Goal: Task Accomplishment & Management: Manage account settings

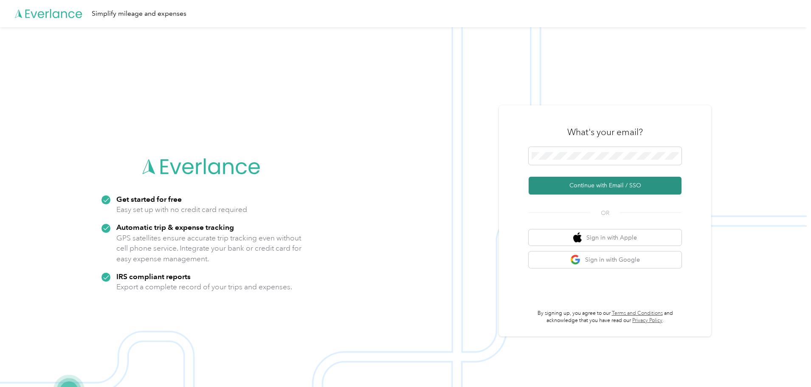
click at [604, 188] on button "Continue with Email / SSO" at bounding box center [605, 186] width 153 height 18
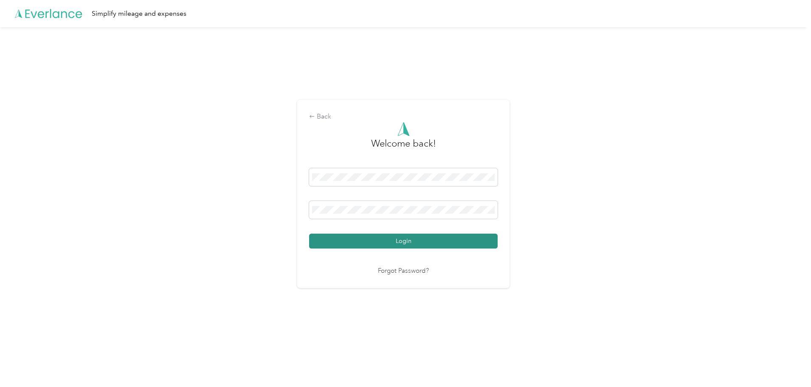
click at [428, 240] on button "Login" at bounding box center [403, 241] width 189 height 15
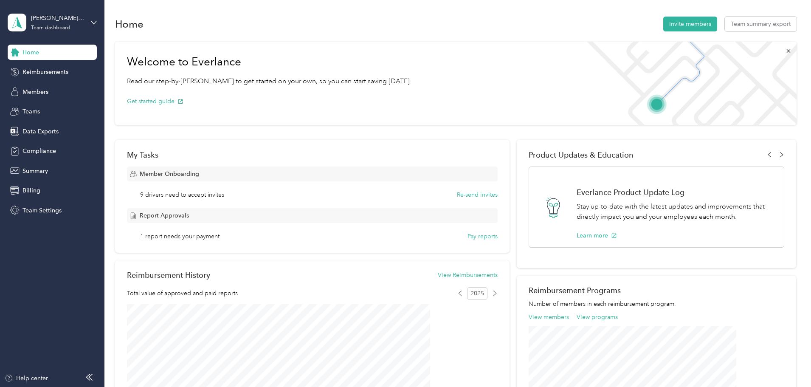
click at [220, 238] on span "1 report needs your payment" at bounding box center [179, 236] width 79 height 9
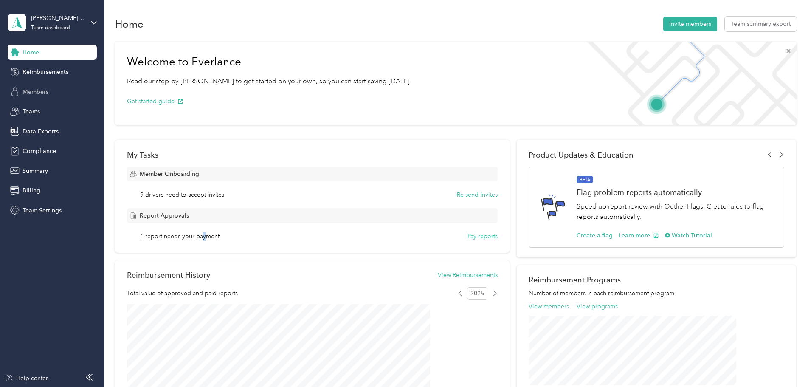
click at [34, 92] on span "Members" at bounding box center [36, 91] width 26 height 9
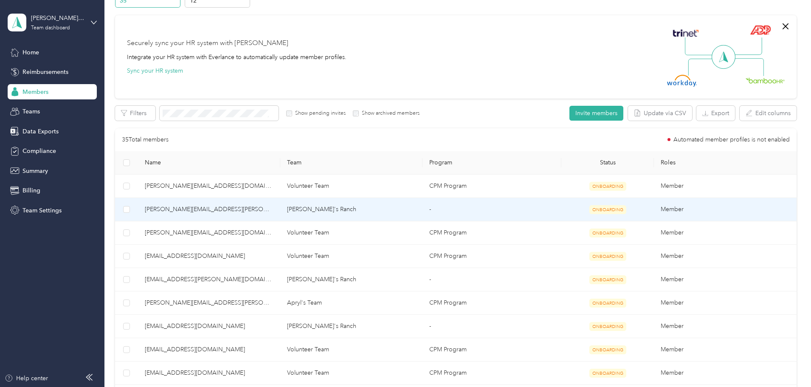
scroll to position [212, 0]
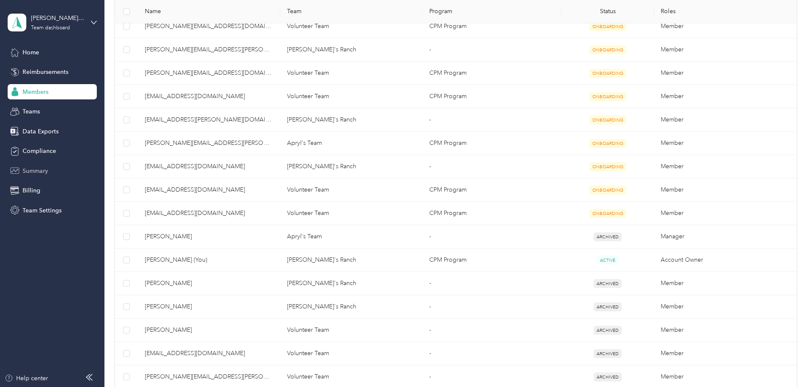
click at [41, 171] on span "Summary" at bounding box center [35, 170] width 25 height 9
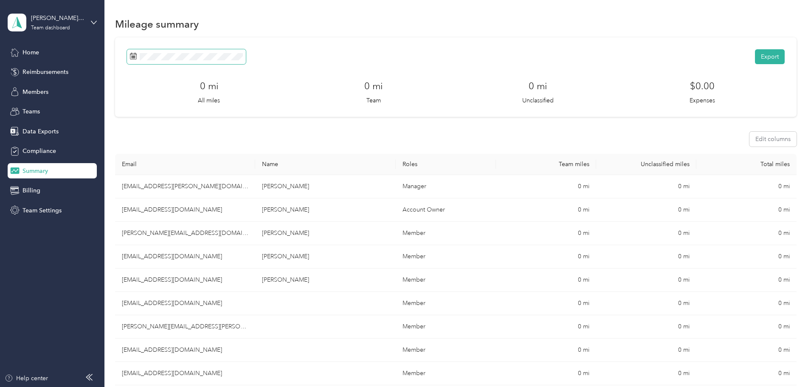
click at [246, 60] on span at bounding box center [186, 56] width 119 height 15
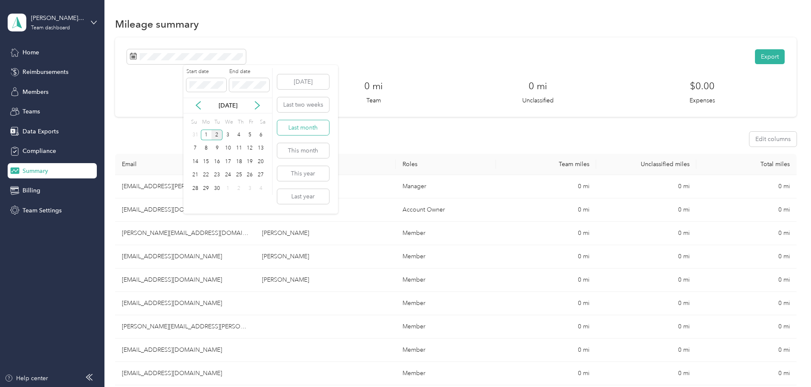
click at [305, 130] on button "Last month" at bounding box center [303, 127] width 52 height 15
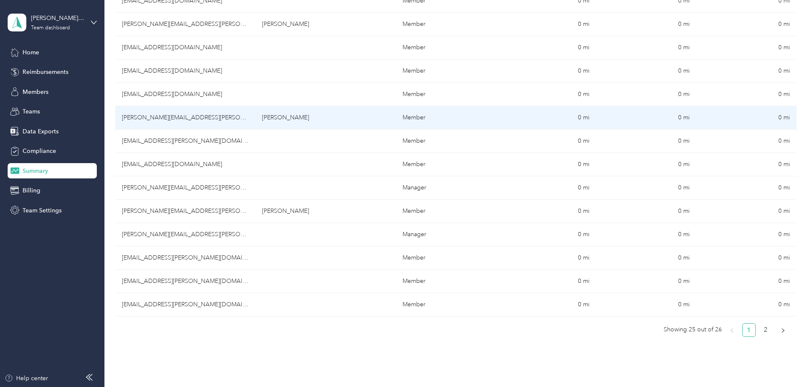
scroll to position [523, 0]
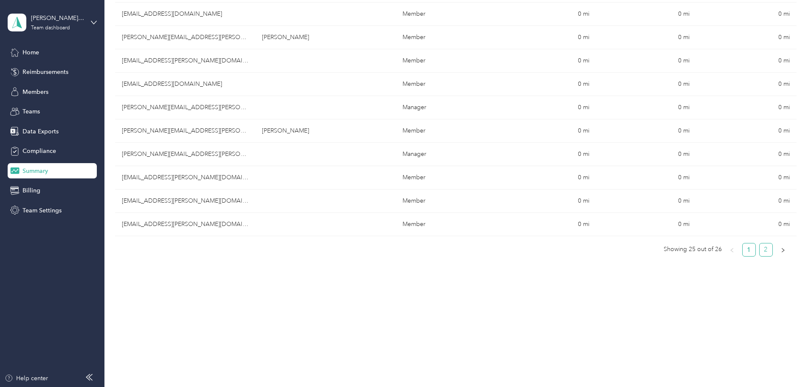
click at [760, 251] on link "2" at bounding box center [766, 249] width 13 height 13
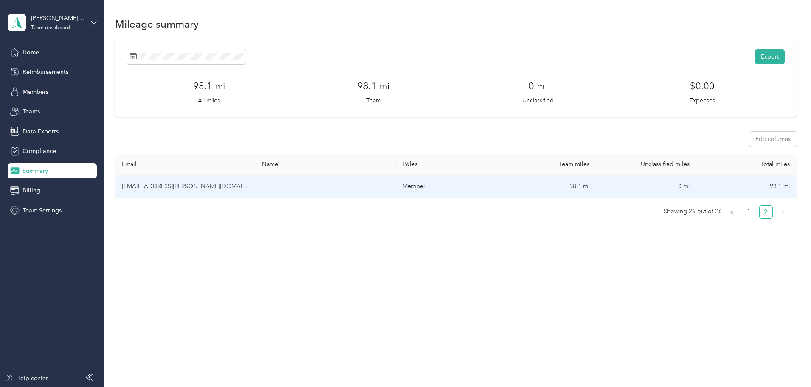
click at [224, 185] on td "[EMAIL_ADDRESS][PERSON_NAME][DOMAIN_NAME]" at bounding box center [185, 186] width 140 height 23
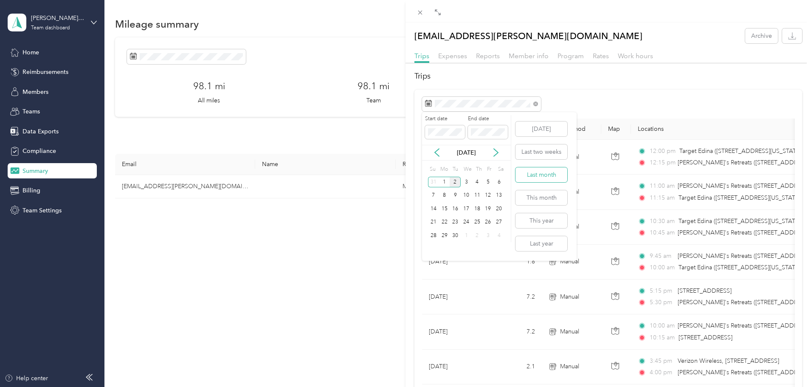
click at [541, 175] on button "Last month" at bounding box center [542, 174] width 52 height 15
click at [789, 34] on icon "button" at bounding box center [792, 36] width 8 height 8
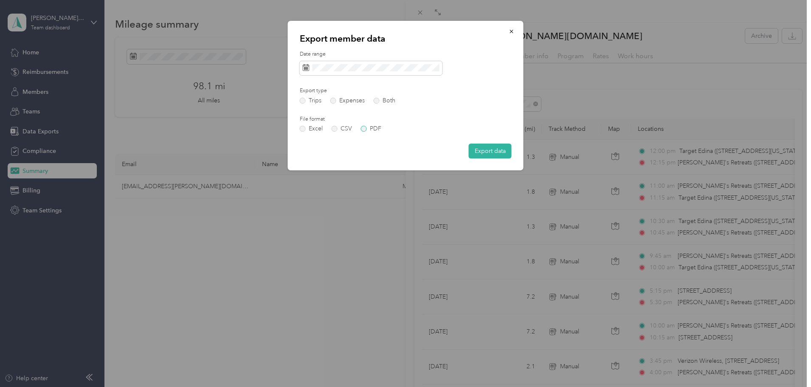
click at [363, 130] on label "PDF" at bounding box center [371, 129] width 20 height 6
click at [491, 147] on button "Export data" at bounding box center [490, 151] width 43 height 15
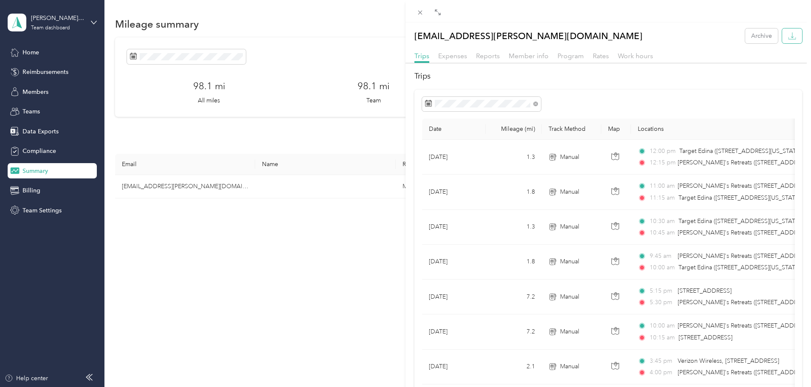
click at [788, 32] on icon "button" at bounding box center [792, 36] width 8 height 8
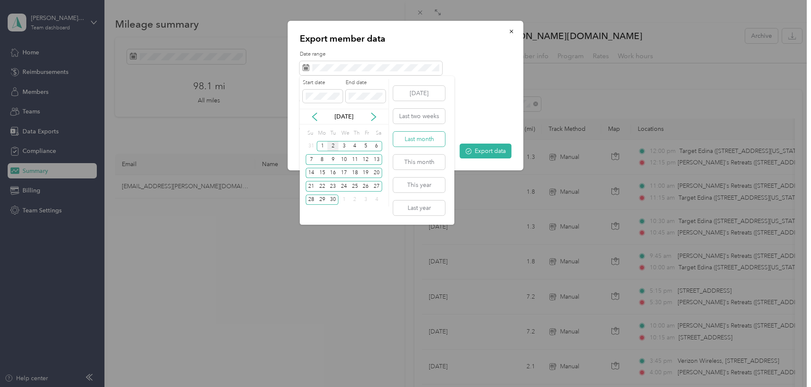
click at [413, 137] on button "Last month" at bounding box center [419, 139] width 52 height 15
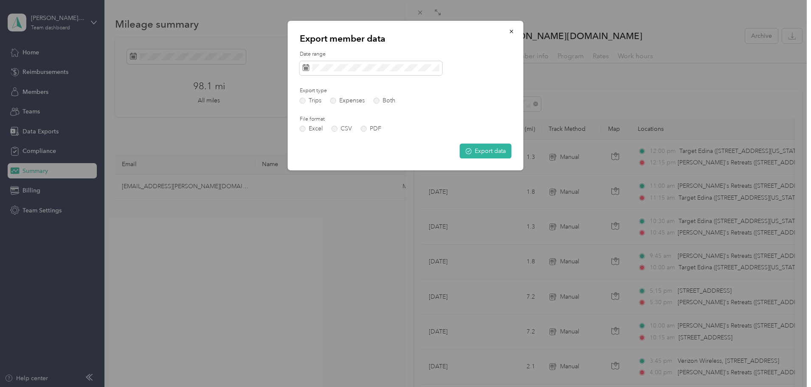
click at [481, 147] on button "Export data" at bounding box center [486, 151] width 52 height 15
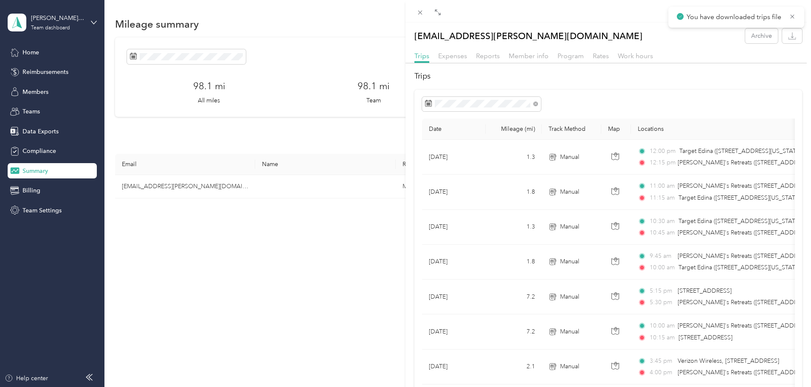
click at [419, 10] on icon at bounding box center [420, 12] width 7 height 7
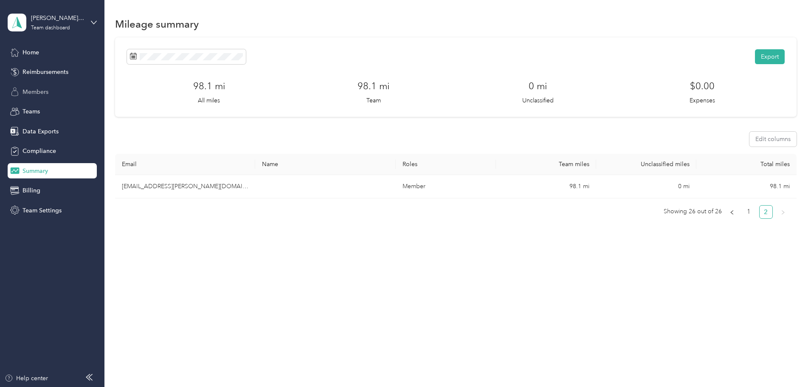
click at [36, 90] on span "Members" at bounding box center [36, 91] width 26 height 9
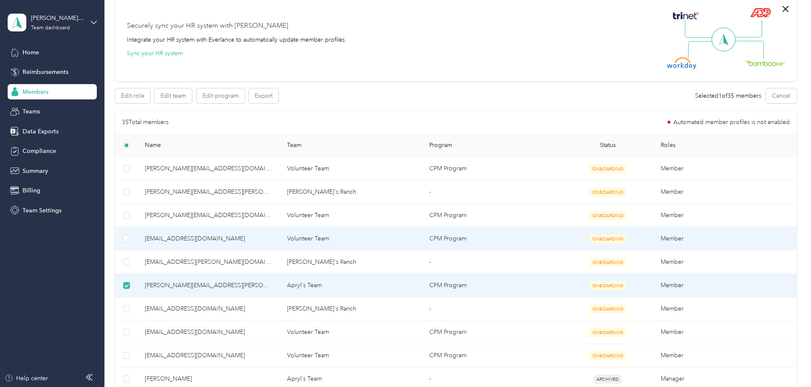
scroll to position [85, 0]
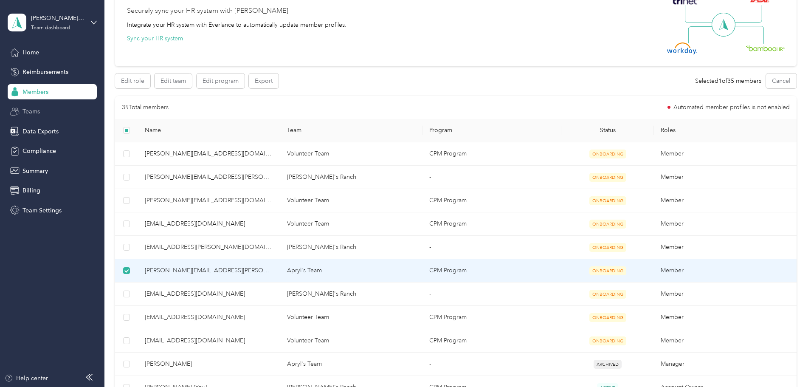
click at [35, 110] on span "Teams" at bounding box center [31, 111] width 17 height 9
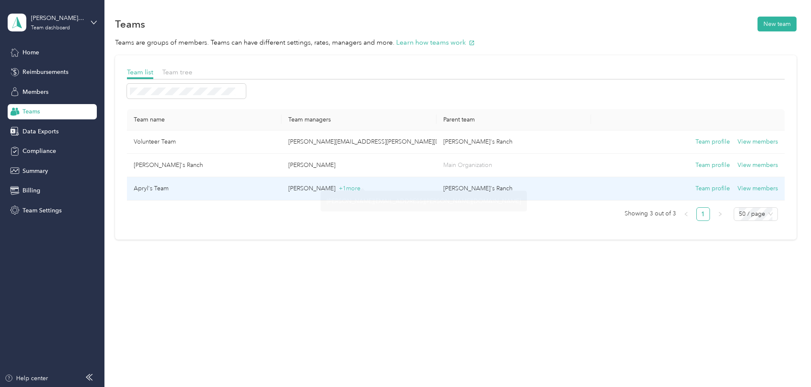
click at [370, 182] on td "[PERSON_NAME] + 1 more" at bounding box center [359, 188] width 155 height 23
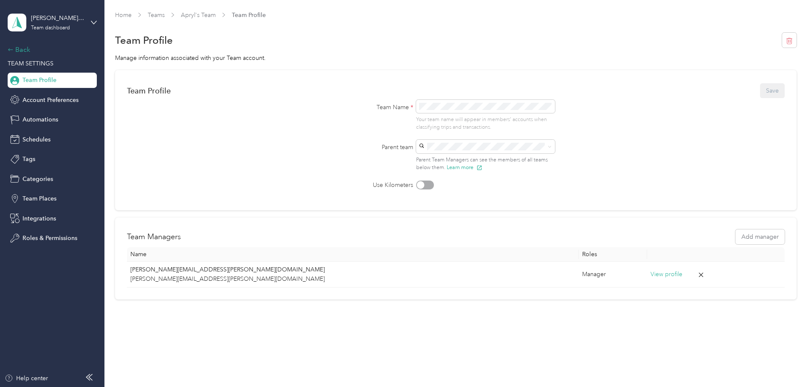
click at [26, 50] on div "Back" at bounding box center [50, 50] width 85 height 10
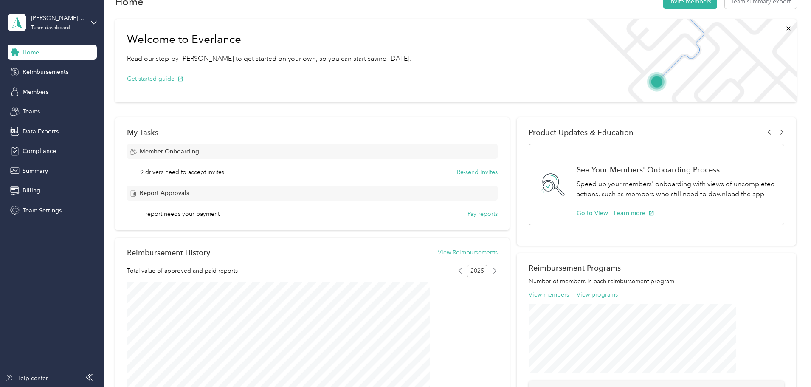
scroll to position [42, 0]
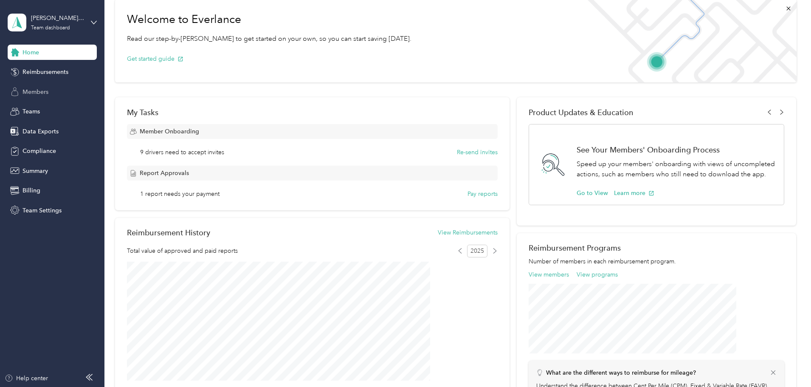
click at [39, 91] on span "Members" at bounding box center [36, 91] width 26 height 9
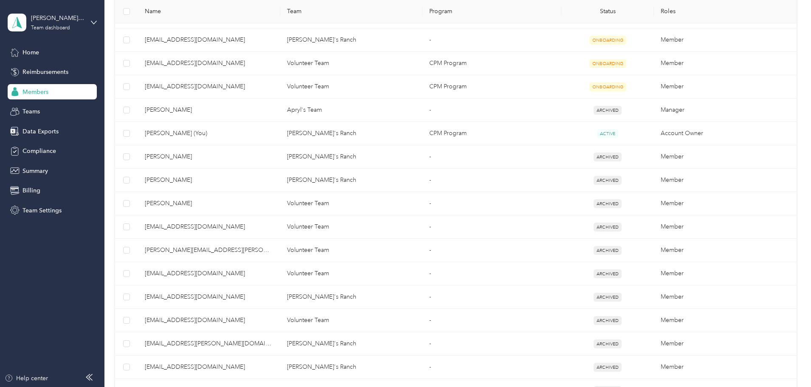
scroll to position [340, 0]
click at [27, 190] on span "Billing" at bounding box center [32, 190] width 18 height 9
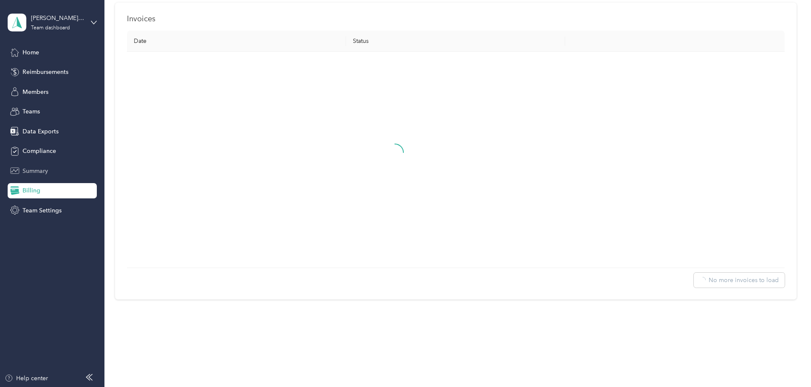
scroll to position [302, 0]
click at [43, 168] on span "Summary" at bounding box center [35, 170] width 25 height 9
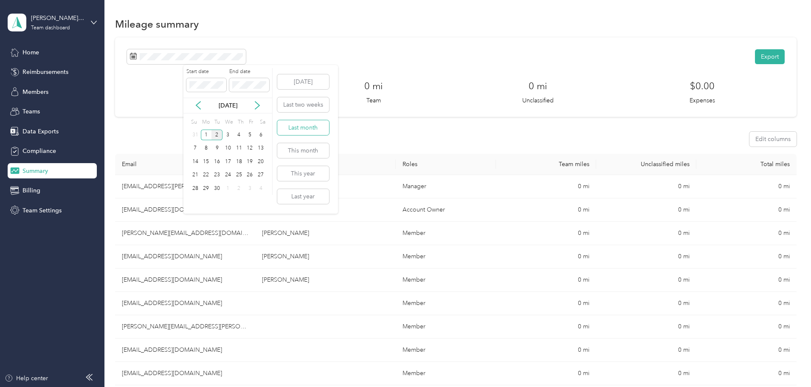
click at [316, 129] on button "Last month" at bounding box center [303, 127] width 52 height 15
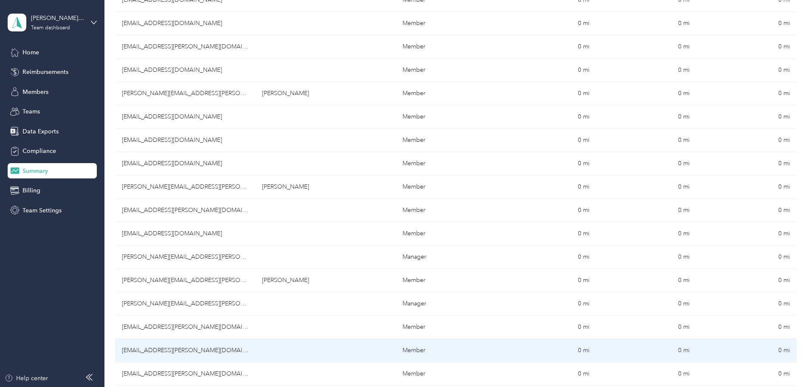
scroll to position [523, 0]
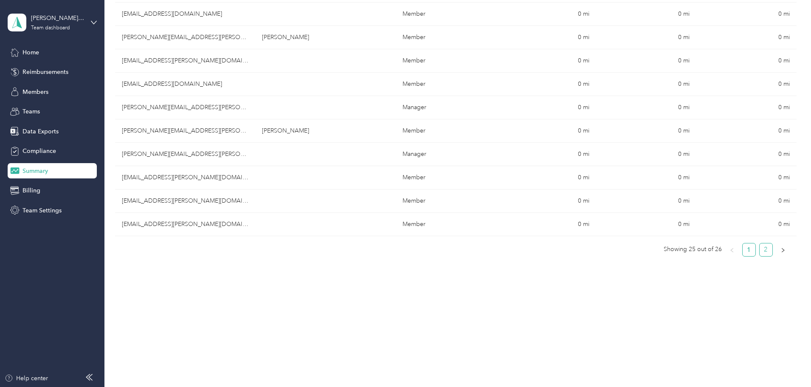
click at [760, 250] on link "2" at bounding box center [766, 249] width 13 height 13
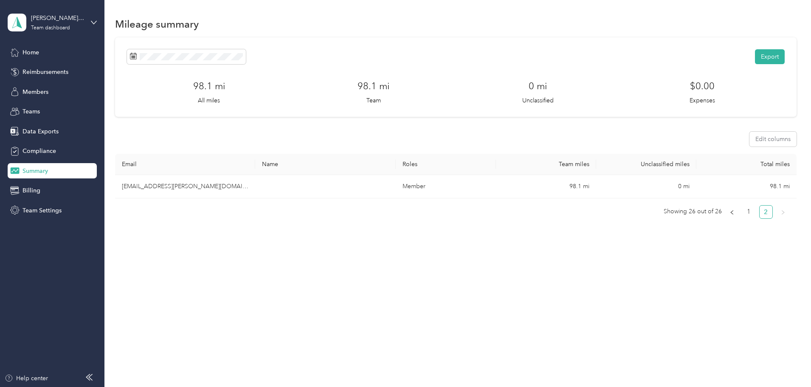
scroll to position [0, 0]
